Goal: Information Seeking & Learning: Find specific page/section

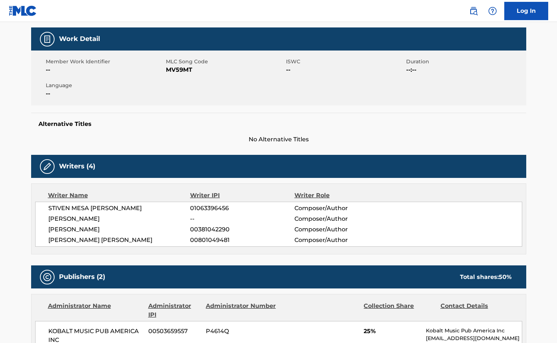
scroll to position [37, 0]
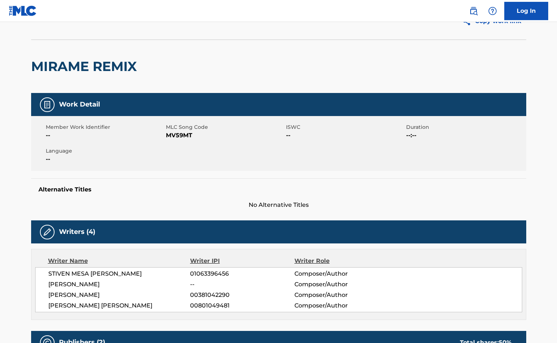
click at [55, 69] on h2 "MIRAME REMIX" at bounding box center [86, 66] width 110 height 16
copy h2 "MIRAME"
click at [32, 13] on img at bounding box center [23, 10] width 28 height 11
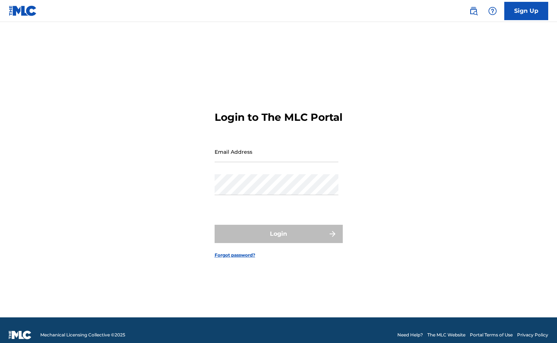
click at [30, 12] on img at bounding box center [23, 10] width 28 height 11
click at [479, 12] on link at bounding box center [473, 11] width 15 height 15
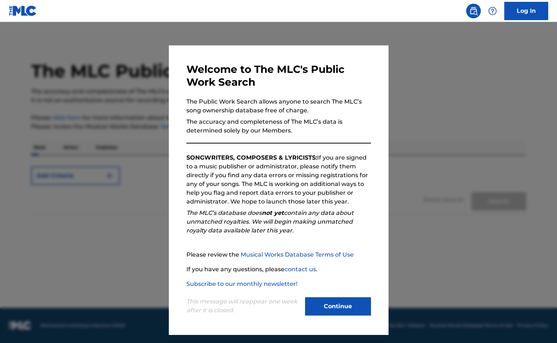
click at [331, 316] on div "Continue" at bounding box center [338, 307] width 66 height 20
click at [333, 309] on button "Continue" at bounding box center [338, 306] width 66 height 18
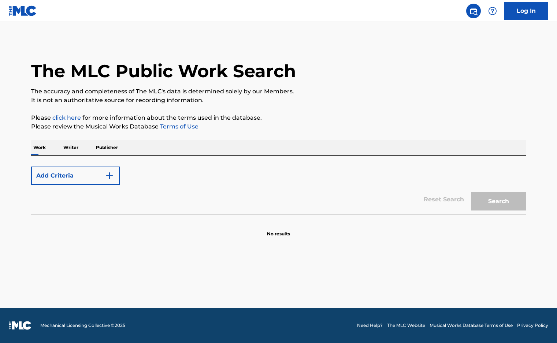
click at [51, 175] on button "Add Criteria" at bounding box center [75, 176] width 89 height 18
click at [39, 144] on p "Work" at bounding box center [39, 147] width 17 height 15
click at [67, 177] on button "Add Criteria" at bounding box center [75, 176] width 89 height 18
click at [63, 176] on button "Add Criteria" at bounding box center [75, 176] width 89 height 18
click at [101, 177] on button "Add Criteria" at bounding box center [75, 176] width 89 height 18
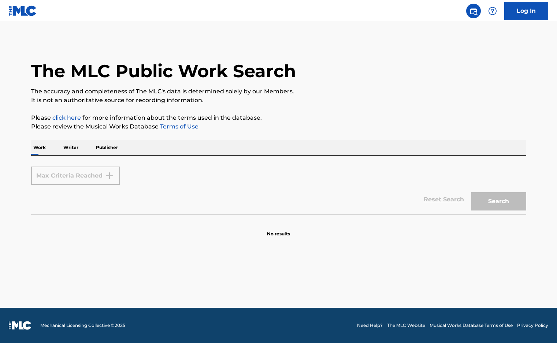
click at [110, 175] on div "Max Criteria Reached" at bounding box center [75, 176] width 89 height 18
click at [321, 202] on div "Reset Search Search" at bounding box center [278, 199] width 495 height 29
click at [75, 143] on p "Writer" at bounding box center [70, 147] width 19 height 15
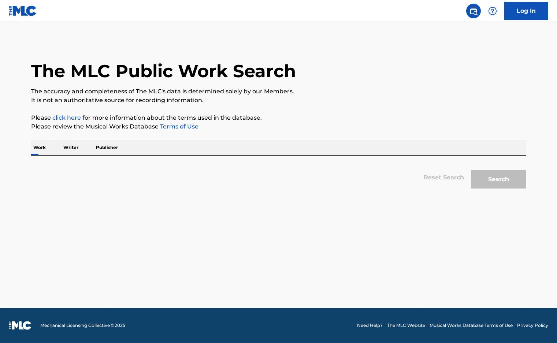
click at [118, 147] on p "Publisher" at bounding box center [107, 147] width 26 height 15
click at [66, 117] on link "click here" at bounding box center [66, 117] width 29 height 7
click at [38, 148] on p "Work" at bounding box center [39, 147] width 17 height 15
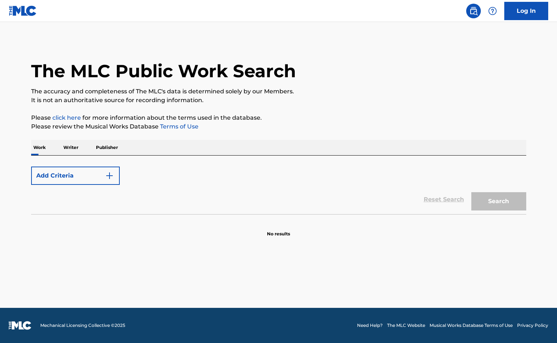
click at [61, 158] on div "Add Criteria Reset Search Search" at bounding box center [278, 185] width 495 height 59
click at [461, 177] on div "Add Criteria" at bounding box center [278, 176] width 495 height 18
click at [416, 203] on div "Reset Search Search" at bounding box center [278, 199] width 495 height 29
drag, startPoint x: 503, startPoint y: 193, endPoint x: 492, endPoint y: 192, distance: 10.7
click at [501, 193] on div "Search" at bounding box center [497, 199] width 59 height 29
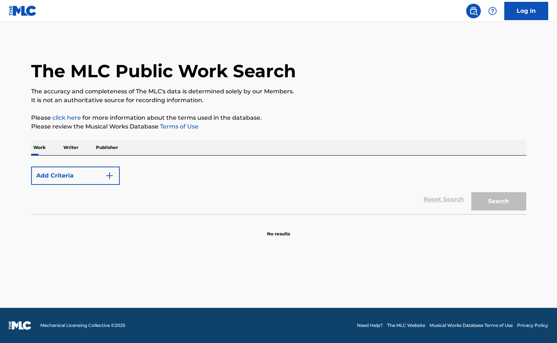
click at [483, 199] on div "Search" at bounding box center [497, 199] width 59 height 29
click at [76, 145] on p "Writer" at bounding box center [70, 147] width 19 height 15
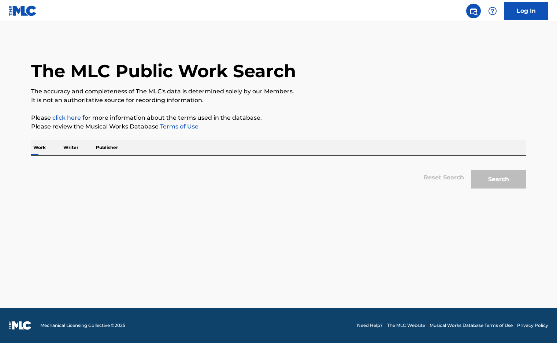
click at [100, 147] on p "Publisher" at bounding box center [107, 147] width 26 height 15
click at [67, 148] on p "Writer" at bounding box center [70, 147] width 19 height 15
click at [117, 147] on p "Publisher" at bounding box center [107, 147] width 26 height 15
